Goal: Find specific page/section: Find specific page/section

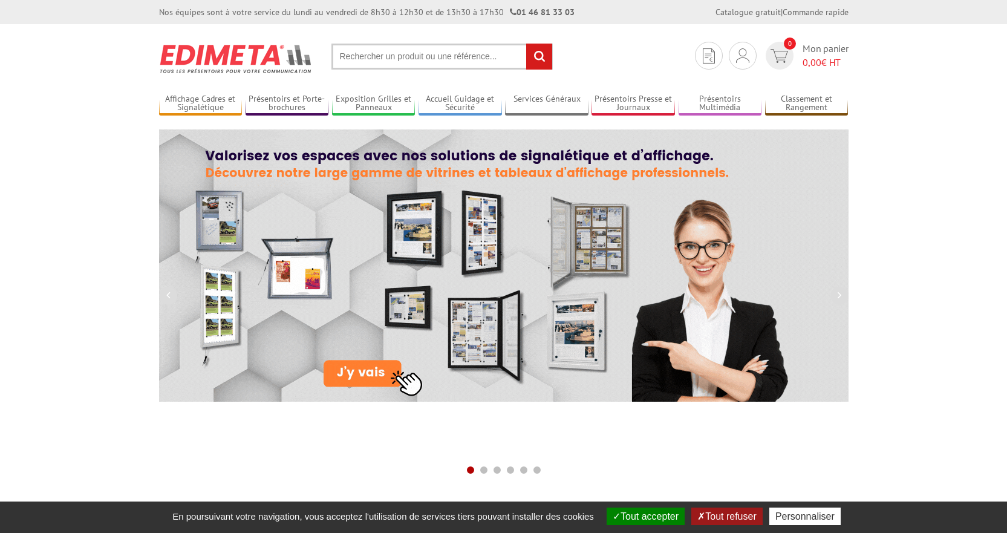
drag, startPoint x: 392, startPoint y: 54, endPoint x: 387, endPoint y: 60, distance: 7.7
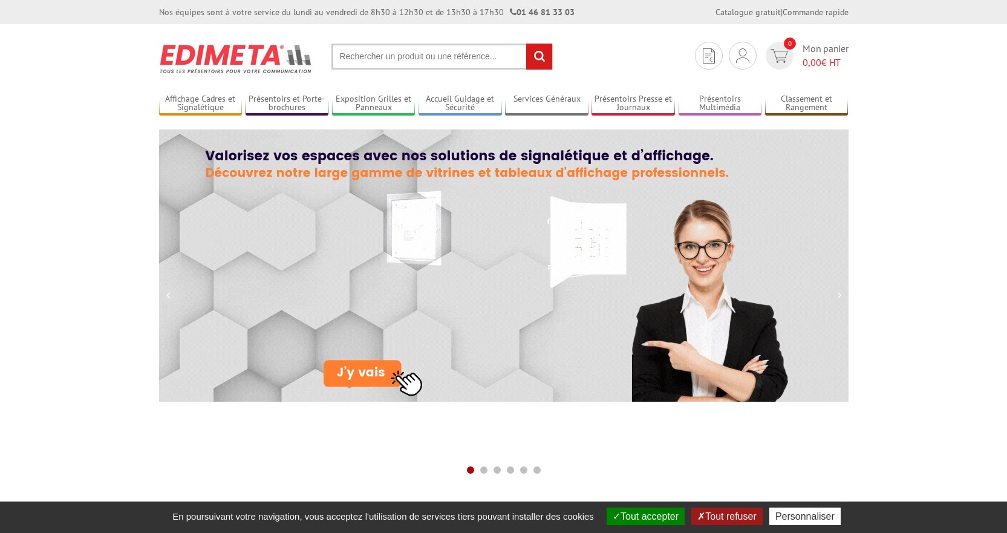
click at [387, 60] on input "text" at bounding box center [442, 57] width 221 height 26
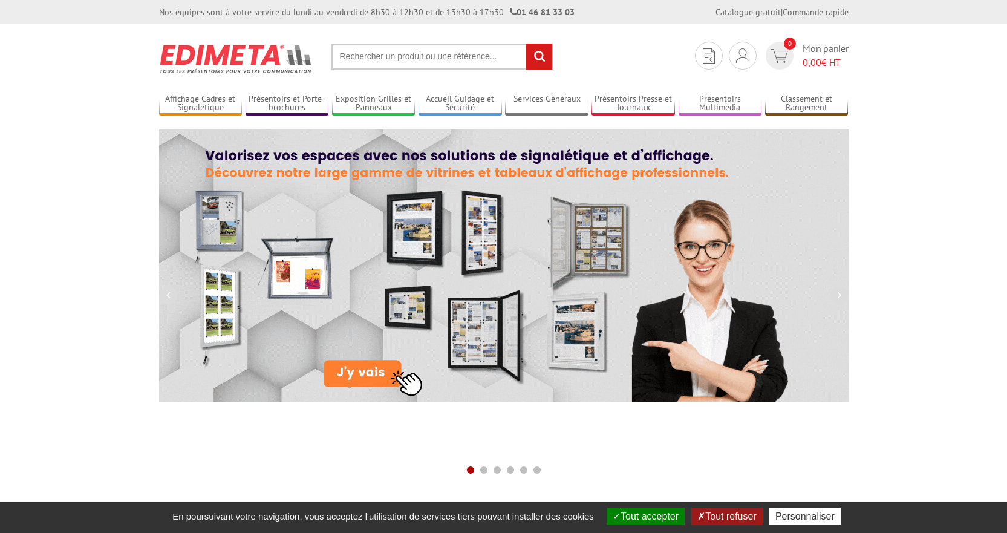
click at [387, 60] on input "text" at bounding box center [442, 57] width 221 height 26
click at [387, 55] on input "text" at bounding box center [442, 57] width 221 height 26
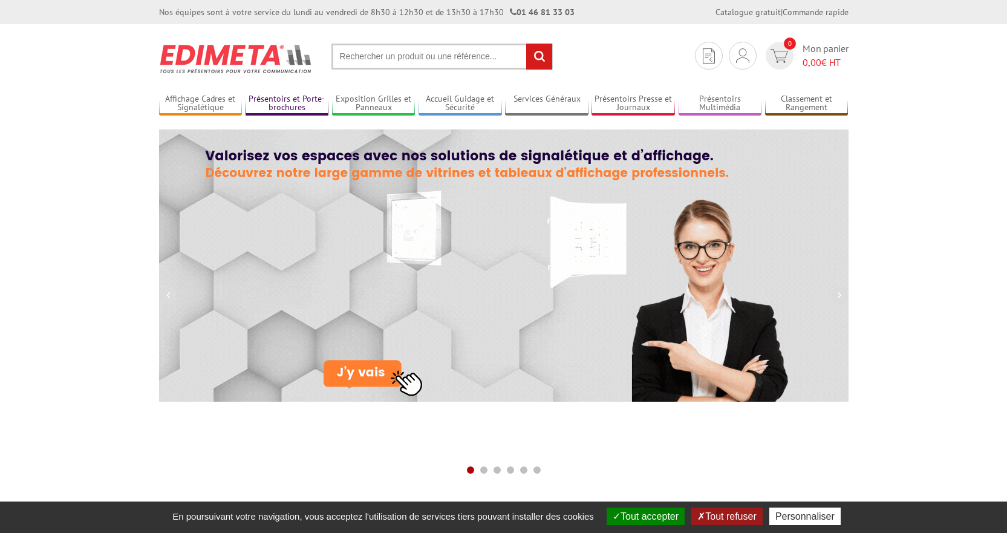
click at [302, 106] on link "Présentoirs et Porte-brochures" at bounding box center [287, 104] width 83 height 20
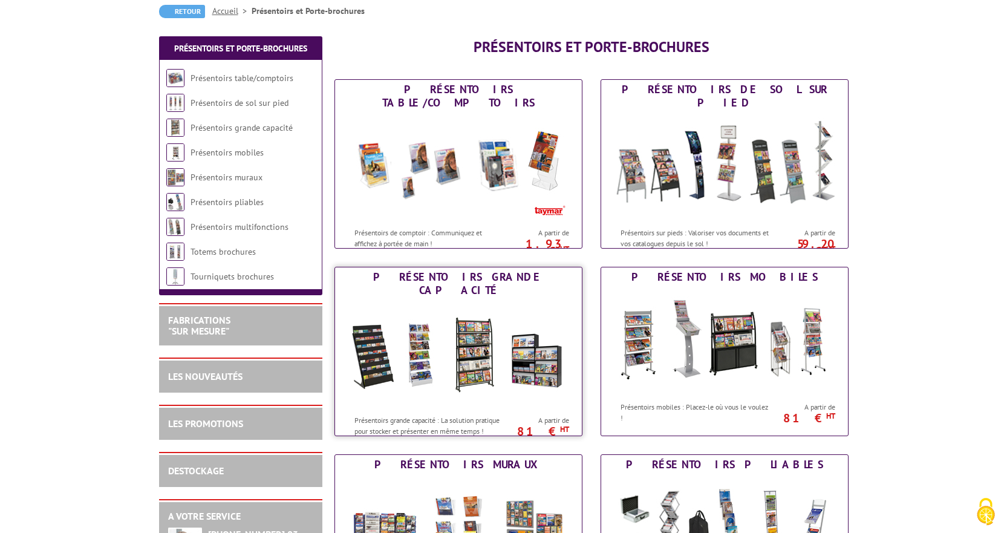
scroll to position [121, 0]
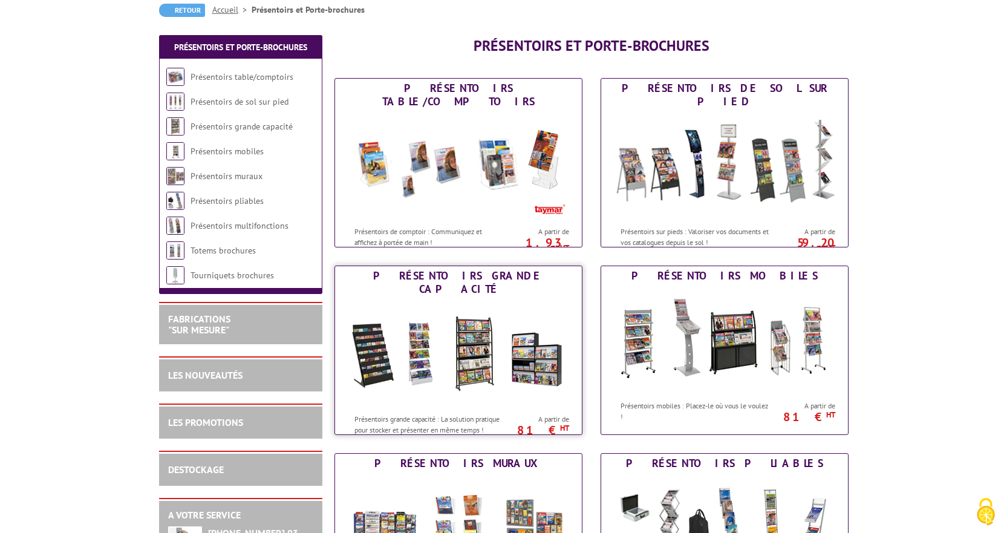
click at [479, 334] on img at bounding box center [459, 353] width 224 height 109
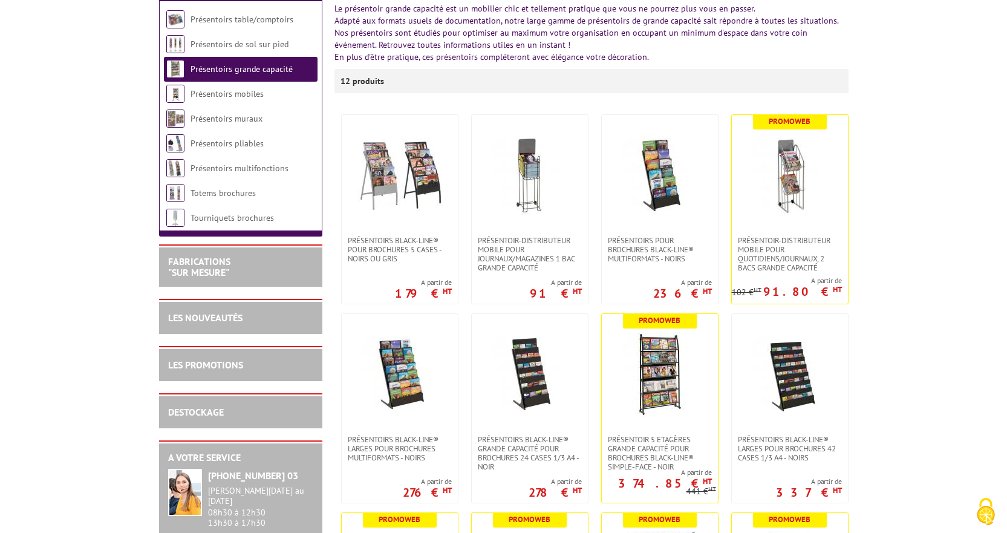
scroll to position [181, 0]
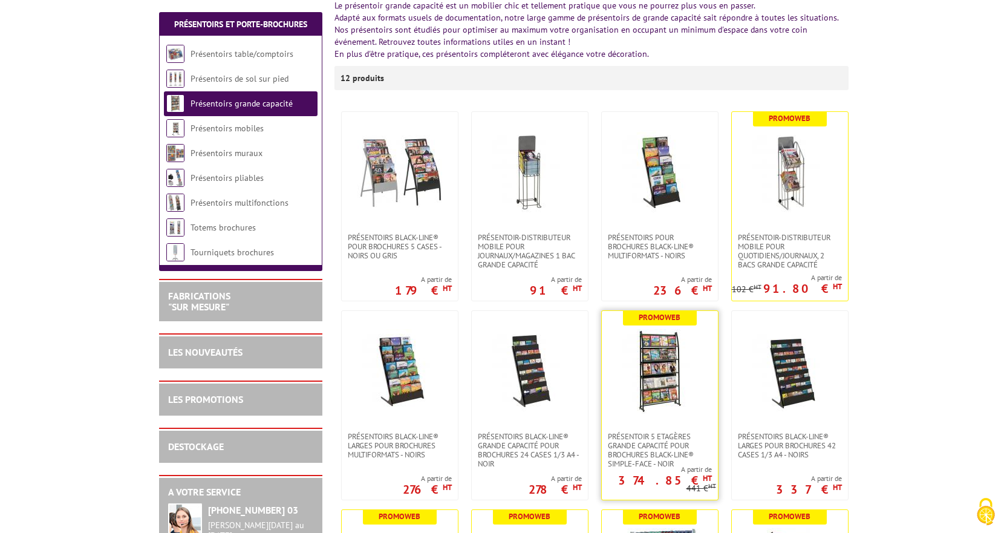
click at [669, 395] on img at bounding box center [660, 371] width 85 height 85
